Goal: Task Accomplishment & Management: Use online tool/utility

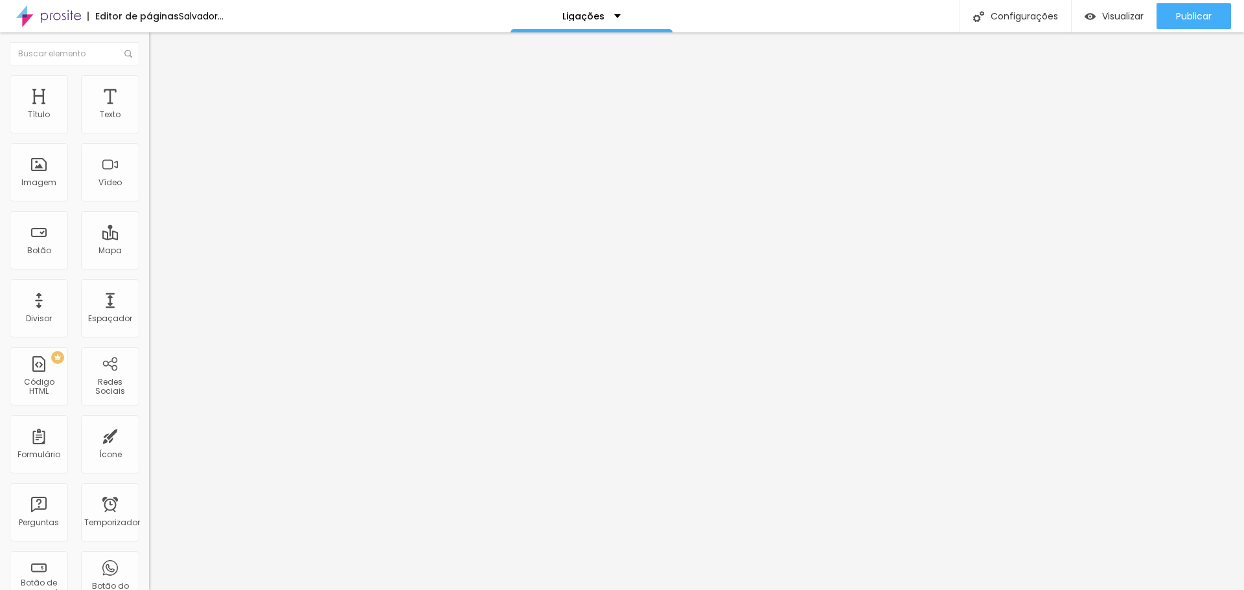
click at [157, 111] on font "Trocar imagem" at bounding box center [188, 105] width 63 height 11
click at [149, 133] on div "Texto WhatsApp" at bounding box center [223, 117] width 149 height 32
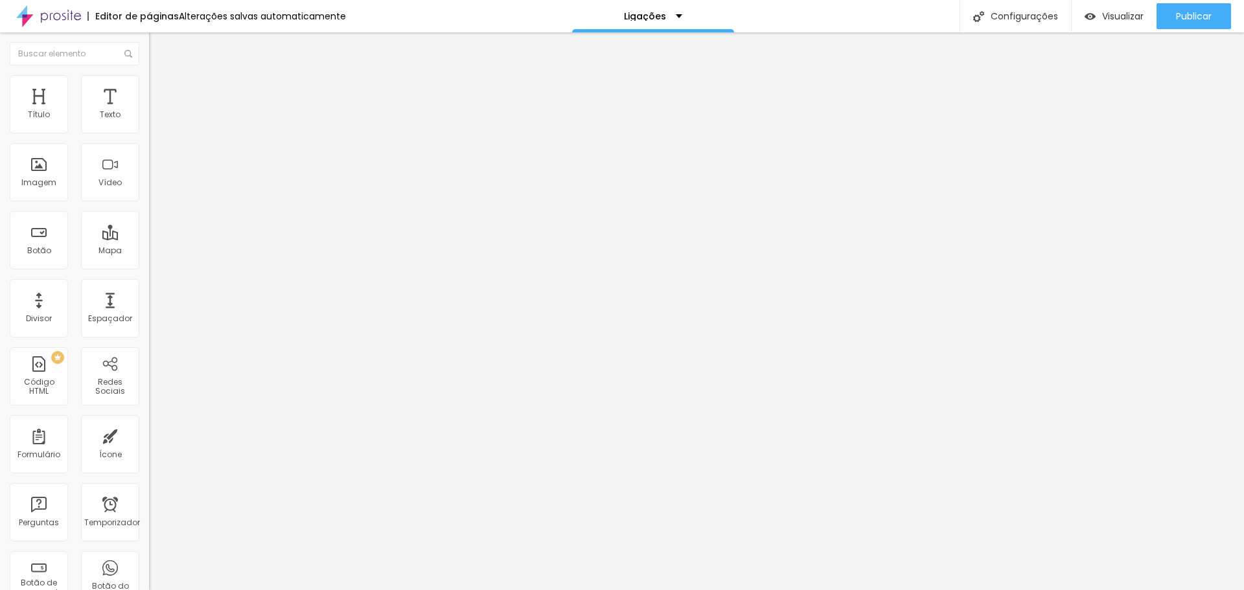
drag, startPoint x: 91, startPoint y: 147, endPoint x: 0, endPoint y: 147, distance: 90.7
click at [149, 147] on div "Texto WhatsApp Alinhamento Tamanho Normal Pequeno Normal Grande Link URL [URL][…" at bounding box center [223, 199] width 149 height 196
type input "Lista Vip - inscreva-se"
click at [149, 267] on input "[URL][DOMAIN_NAME][PHONE_NUMBER]" at bounding box center [227, 260] width 156 height 13
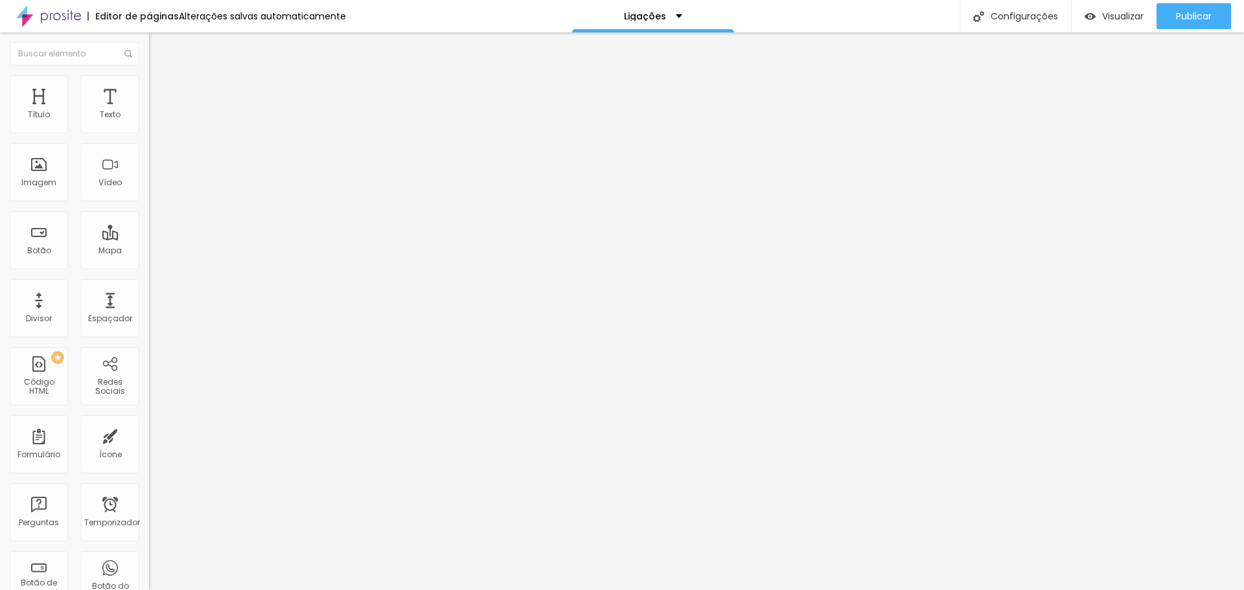
click at [149, 267] on input "[URL][DOMAIN_NAME][PHONE_NUMBER]" at bounding box center [227, 260] width 156 height 13
click at [149, 122] on input "Lista Vip - inscreva-se" at bounding box center [227, 115] width 156 height 13
type input "Lista VIP - inscreva-se"
click at [149, 267] on input "[URL][DOMAIN_NAME][PHONE_NUMBER]" at bounding box center [227, 260] width 156 height 13
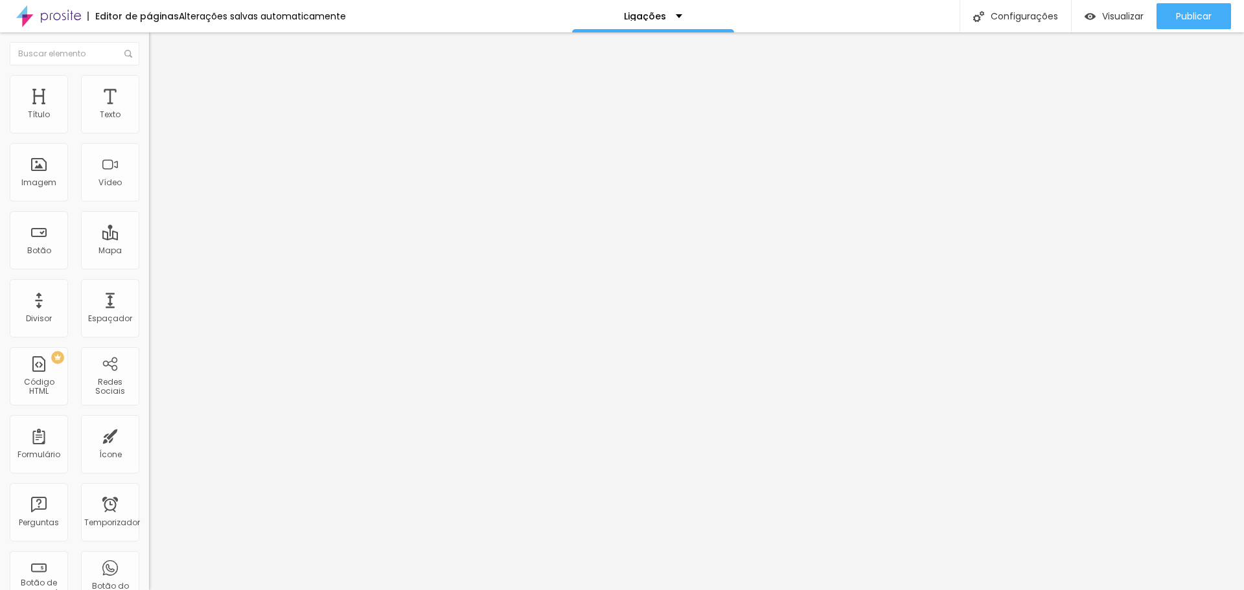
click at [149, 267] on input "[URL][DOMAIN_NAME][PHONE_NUMBER]" at bounding box center [227, 260] width 156 height 13
paste input "[DOMAIN_NAME][URL]!"
type input "[URL][DOMAIN_NAME]!"
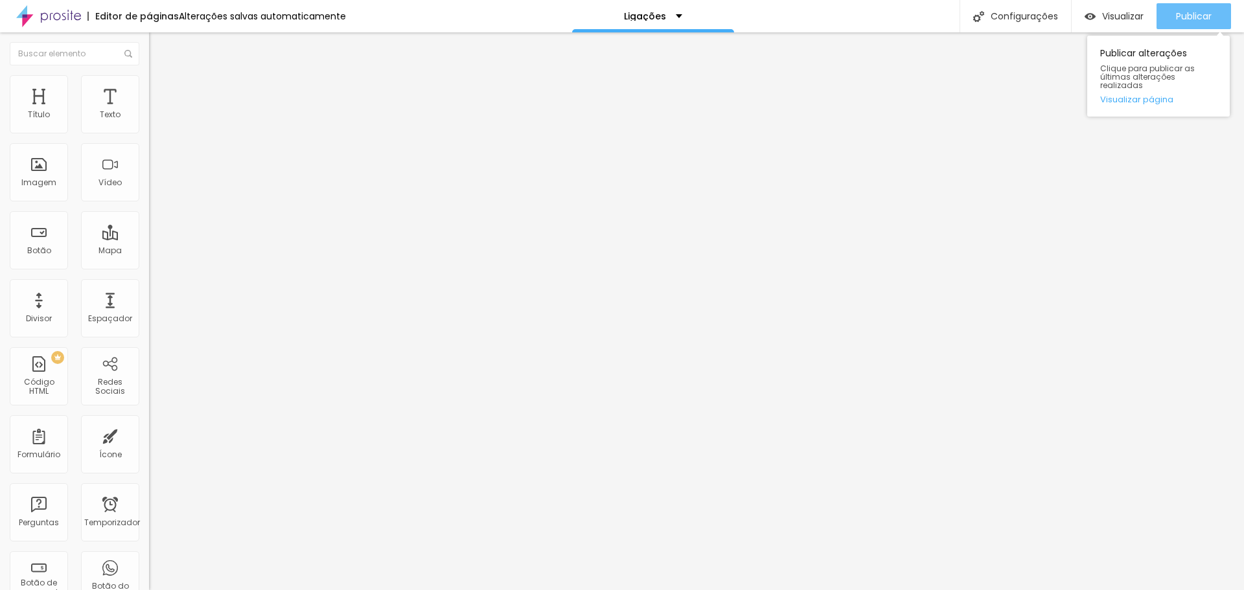
click at [1190, 23] on div "Publicar" at bounding box center [1194, 16] width 36 height 26
click at [157, 111] on font "Trocar imagem" at bounding box center [188, 105] width 63 height 11
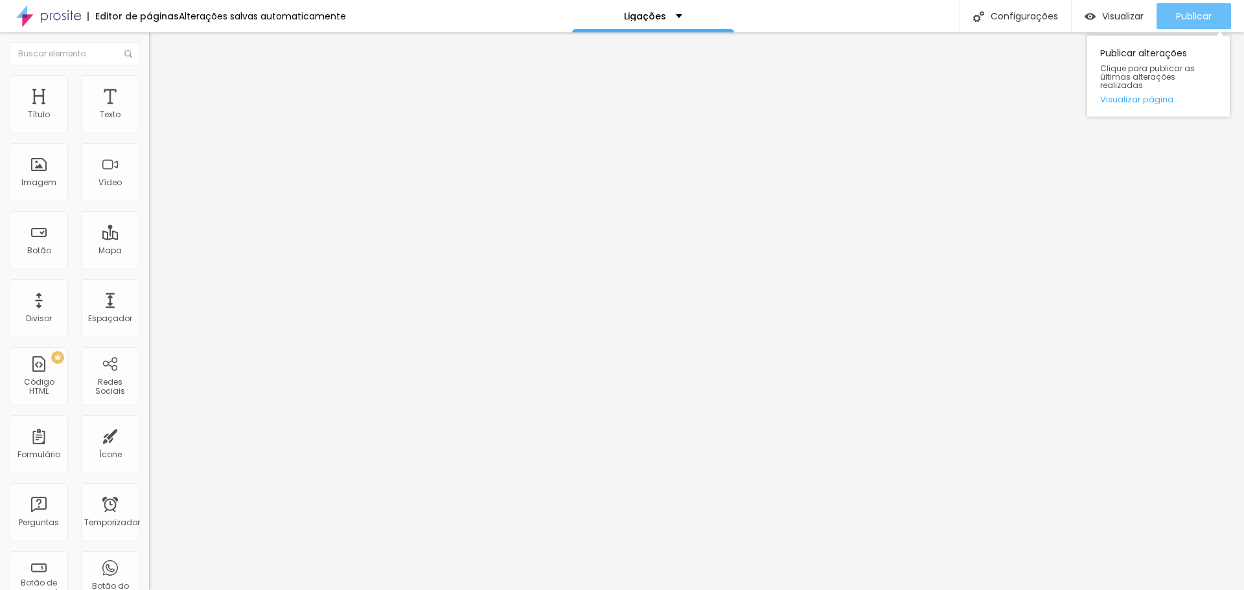
click at [1199, 14] on font "Publicar" at bounding box center [1194, 16] width 36 height 13
click at [161, 89] on font "Estilo" at bounding box center [171, 83] width 20 height 11
click at [161, 91] on font "Avançado" at bounding box center [182, 96] width 43 height 11
click at [179, 51] on font "Editar nulo" at bounding box center [202, 47] width 47 height 13
